Goal: Communication & Community: Participate in discussion

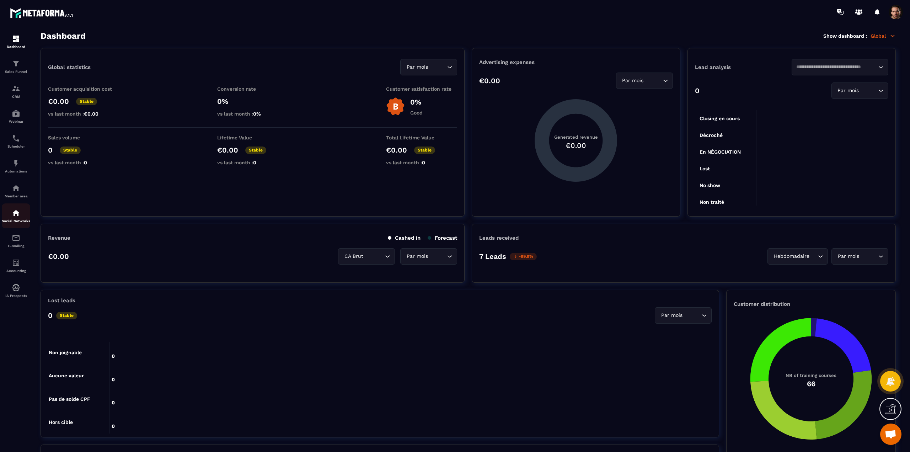
drag, startPoint x: 0, startPoint y: 0, endPoint x: 16, endPoint y: 216, distance: 217.0
click at [16, 216] on img at bounding box center [16, 213] width 9 height 9
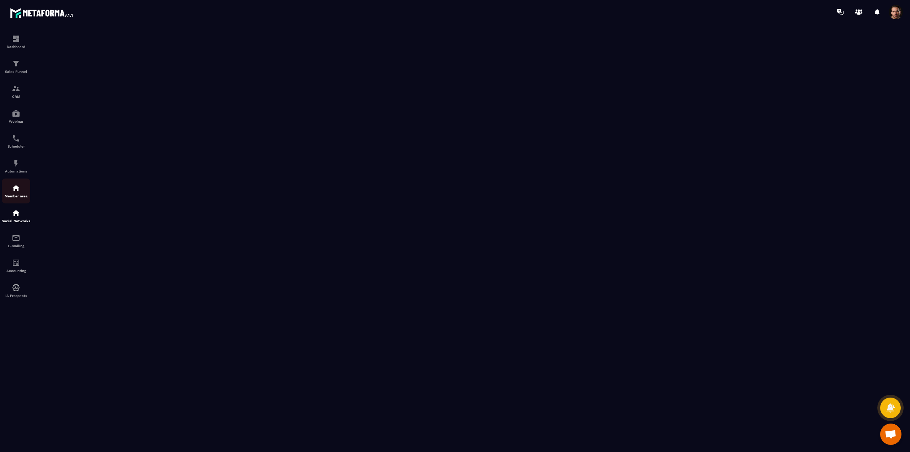
click at [18, 190] on img at bounding box center [16, 188] width 9 height 9
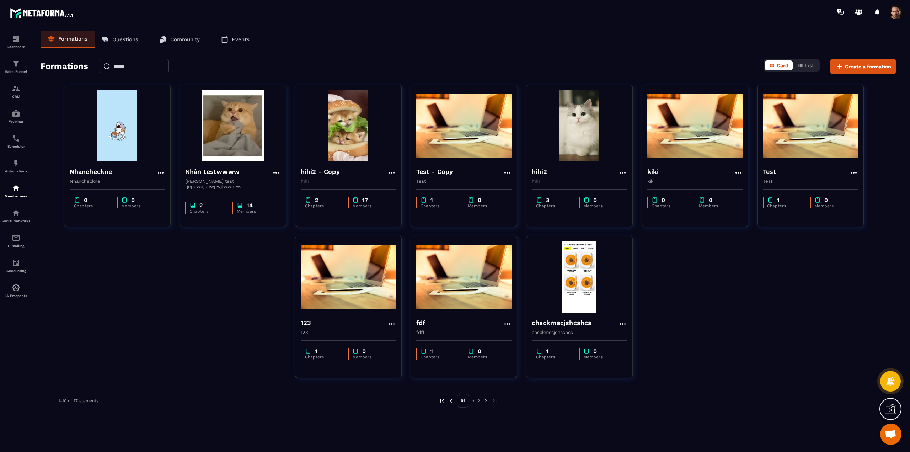
click at [177, 41] on p "Community" at bounding box center [184, 39] width 29 height 6
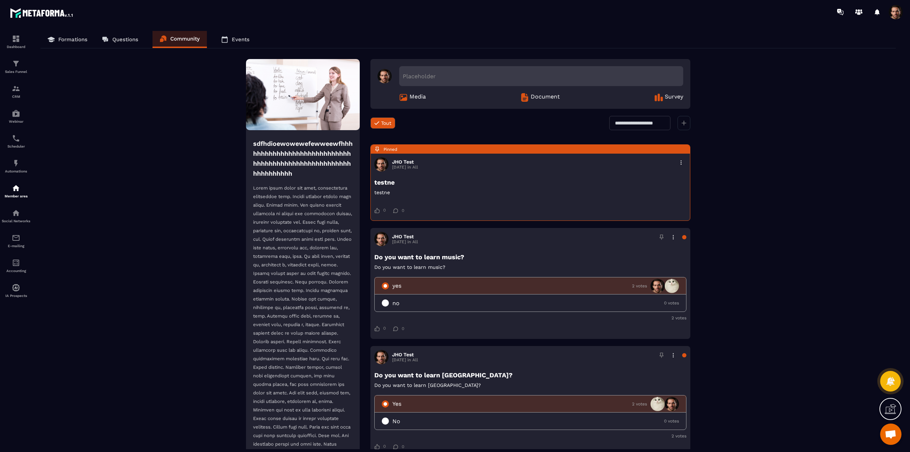
click at [441, 75] on div "Placeholder" at bounding box center [541, 76] width 284 height 20
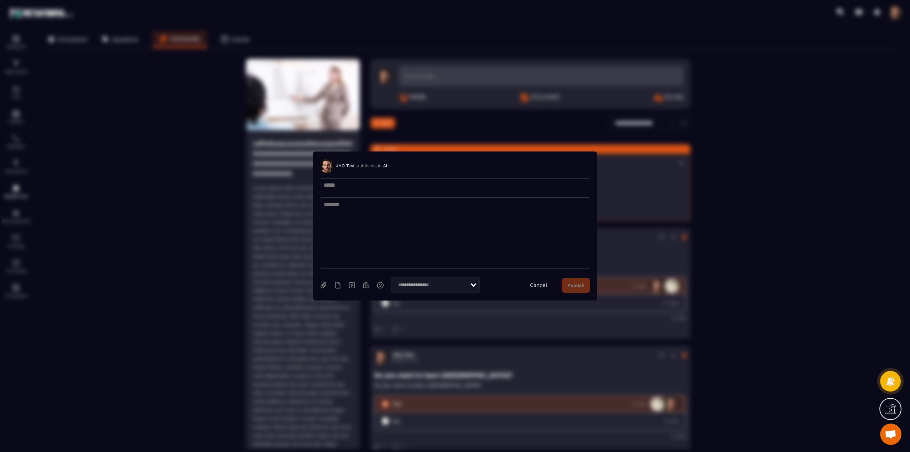
click at [359, 216] on textarea "Modal window" at bounding box center [455, 232] width 270 height 71
click at [381, 285] on icon "Modal window" at bounding box center [380, 284] width 7 height 7
